Goal: Check status: Check status

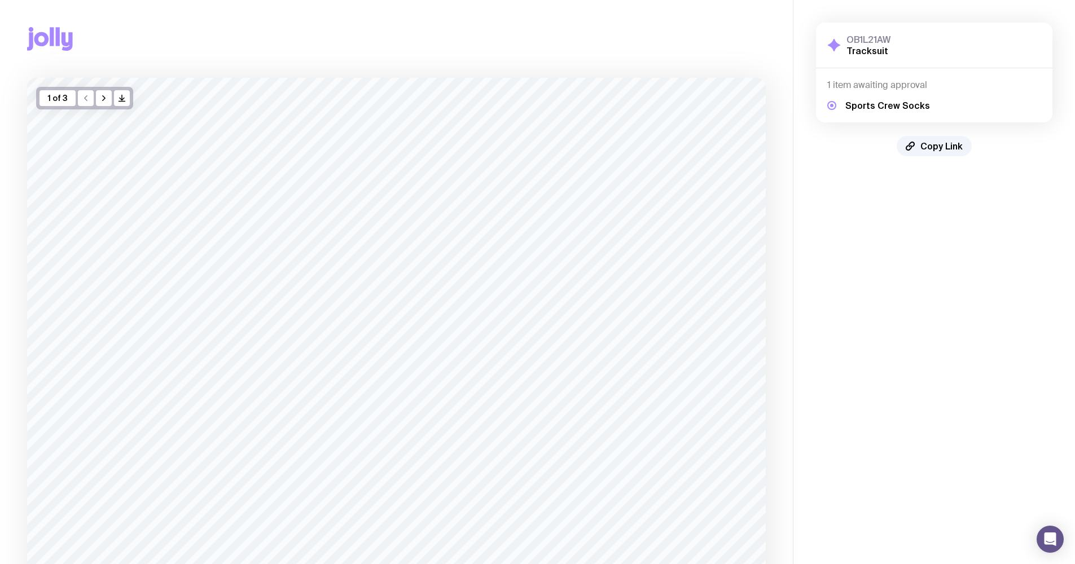
scroll to position [223, 0]
